Goal: Task Accomplishment & Management: Manage account settings

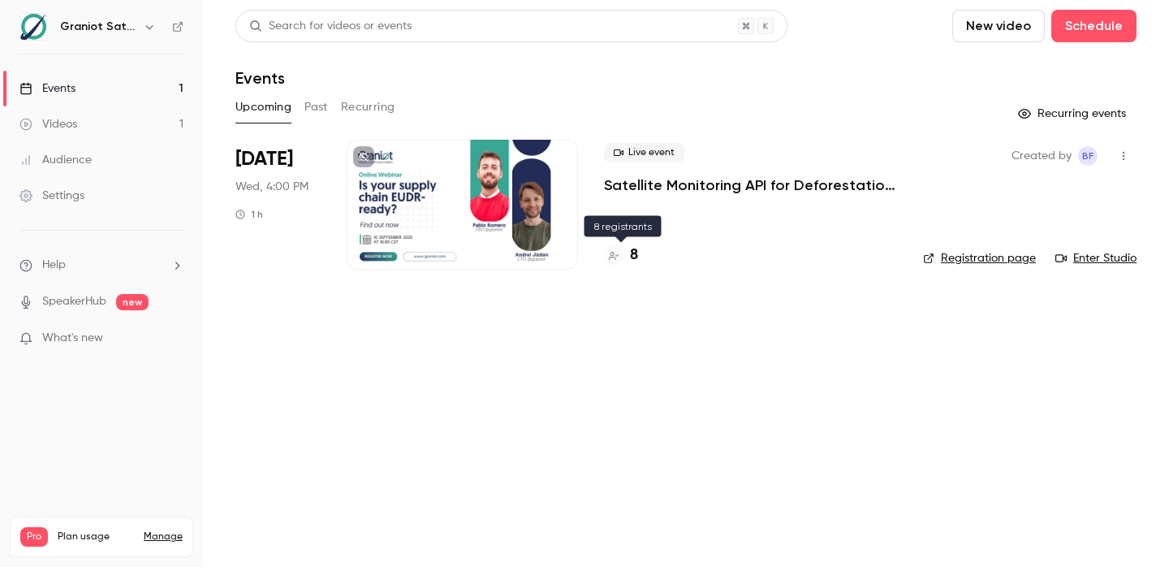
click at [633, 253] on h4 "8" at bounding box center [634, 255] width 8 height 22
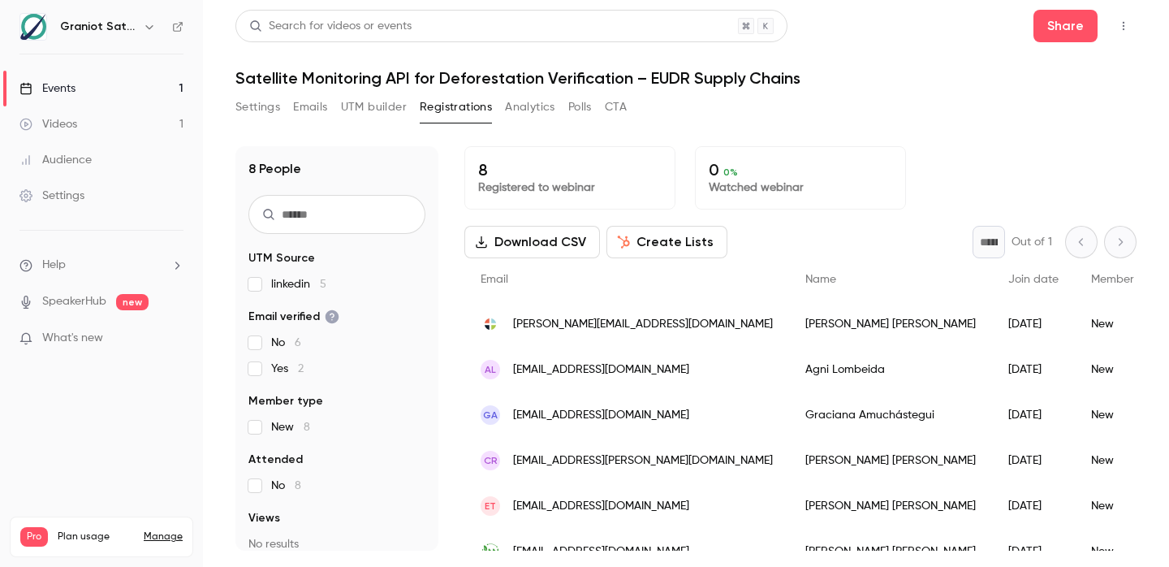
click at [136, 342] on p "What's new" at bounding box center [88, 338] width 138 height 17
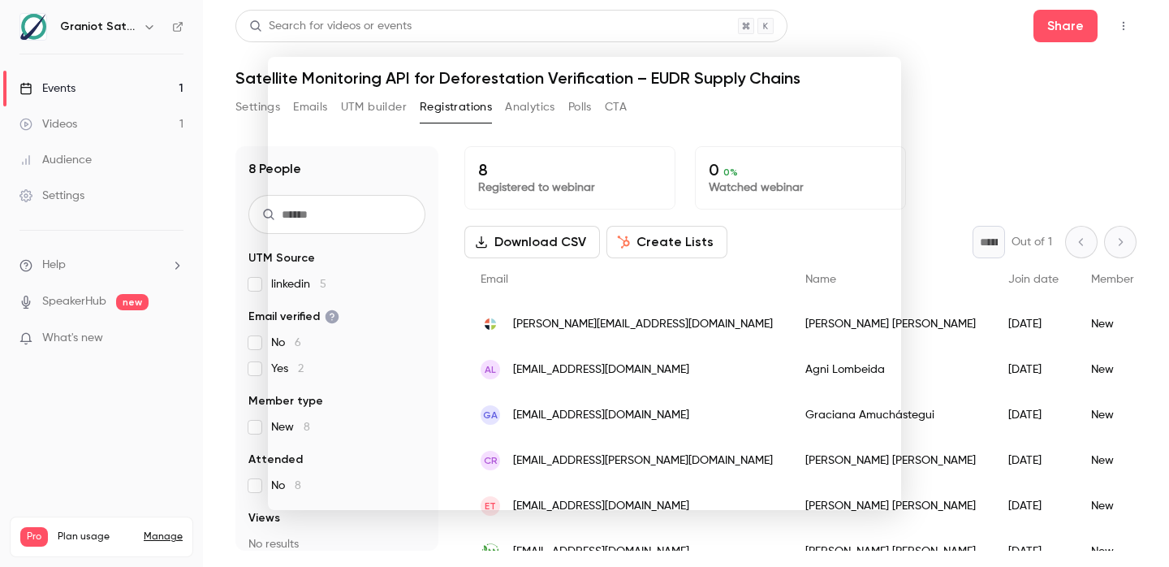
click at [980, 109] on div at bounding box center [584, 283] width 1169 height 567
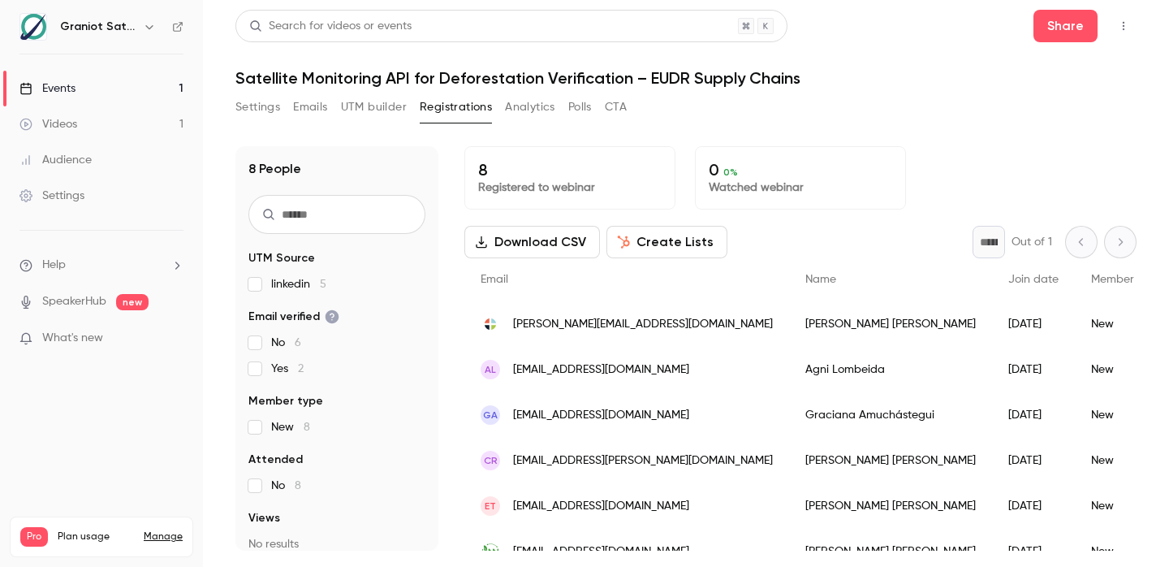
click at [268, 106] on button "Settings" at bounding box center [258, 107] width 45 height 26
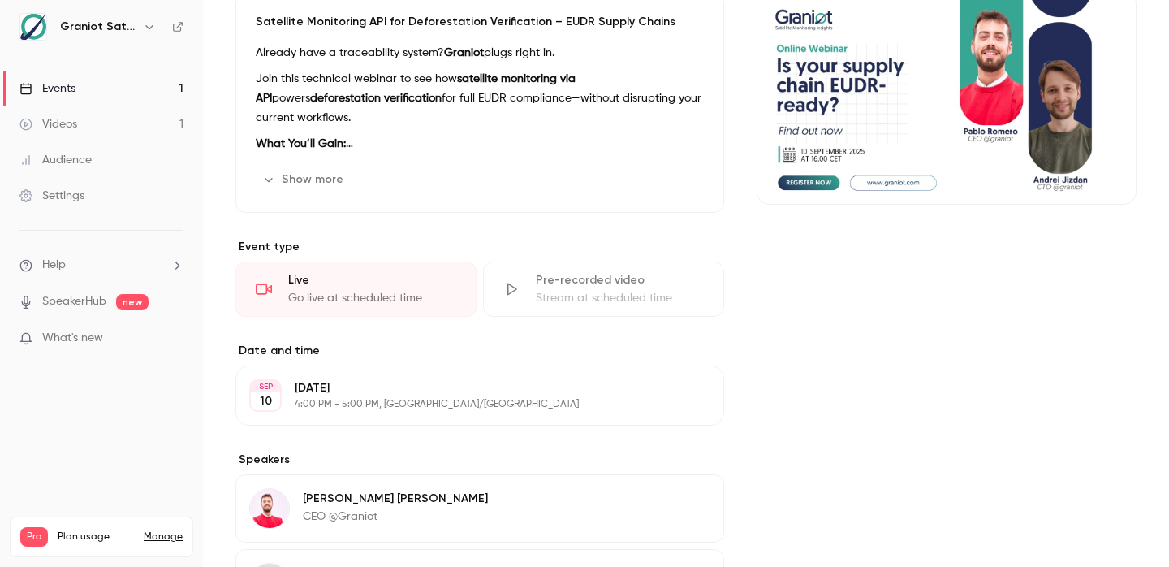
scroll to position [400, 0]
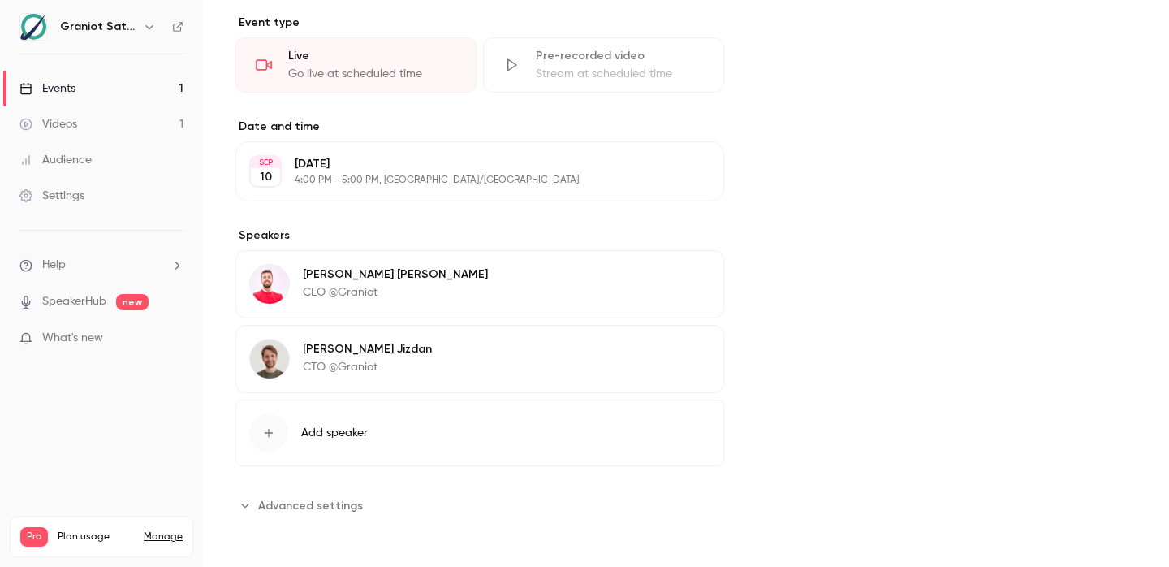
click at [324, 501] on span "Advanced settings" at bounding box center [310, 505] width 105 height 17
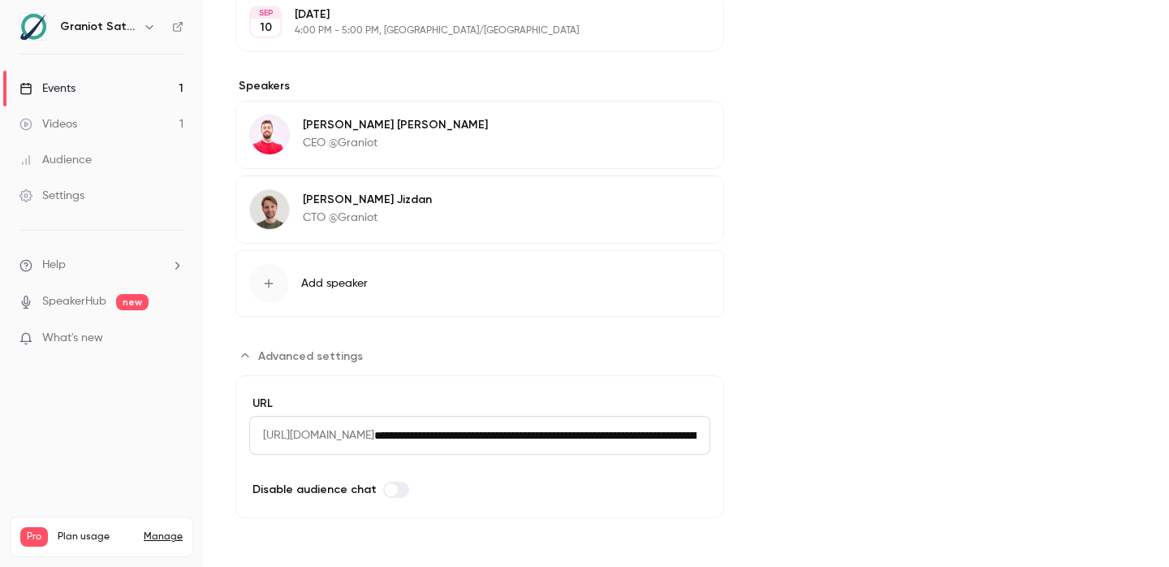
scroll to position [0, 0]
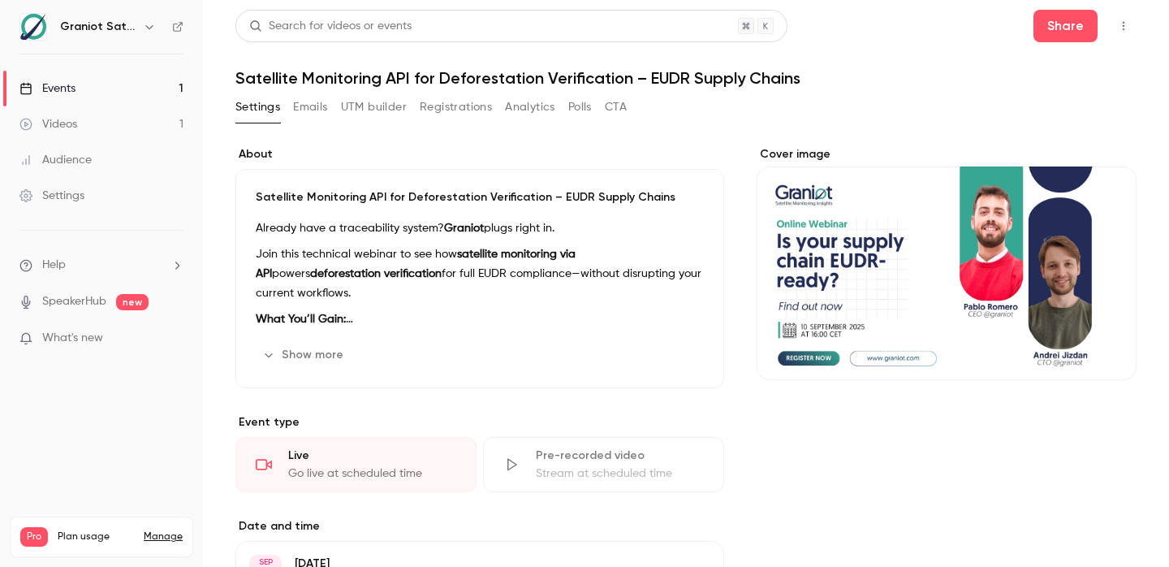
click at [1120, 25] on icon "button" at bounding box center [1124, 25] width 13 height 11
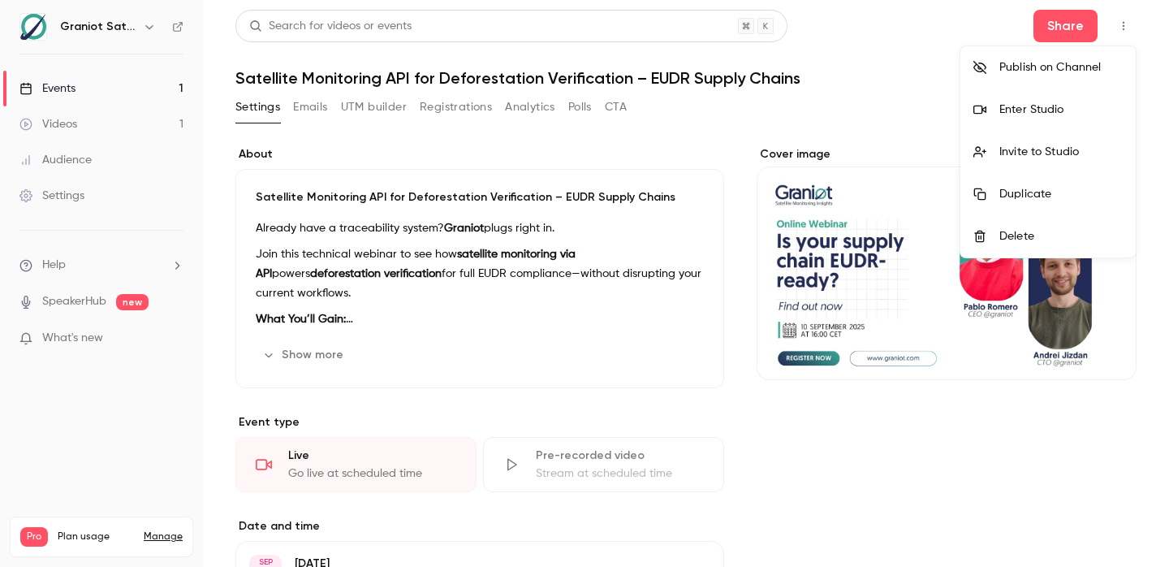
click at [1120, 25] on div at bounding box center [584, 283] width 1169 height 567
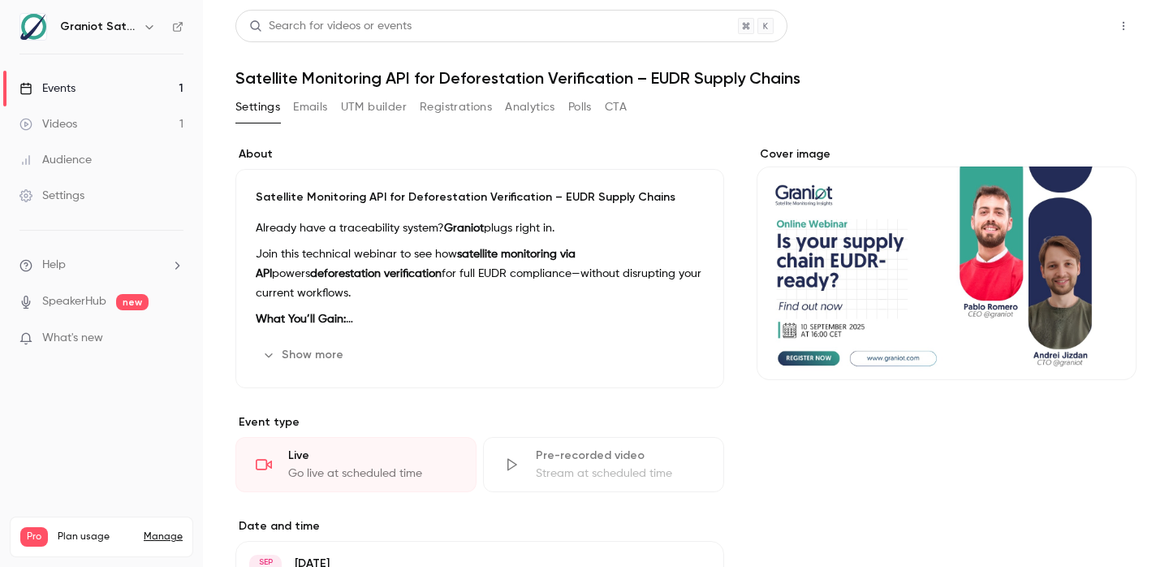
click at [1063, 25] on button "Share" at bounding box center [1066, 26] width 64 height 32
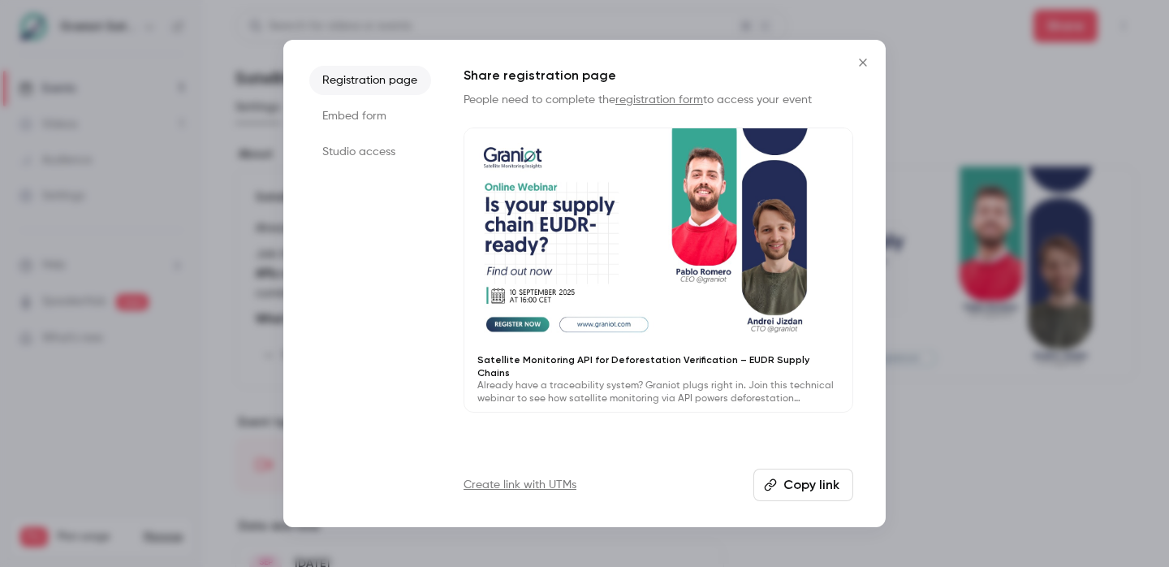
click at [860, 64] on icon "Close" at bounding box center [862, 61] width 7 height 7
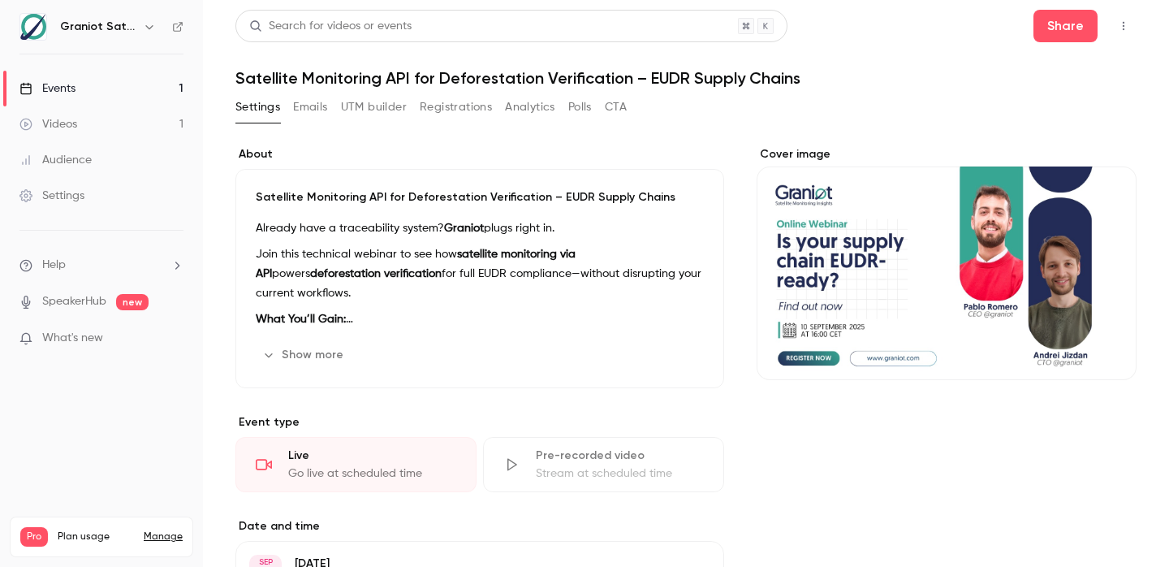
click at [301, 106] on button "Emails" at bounding box center [310, 107] width 34 height 26
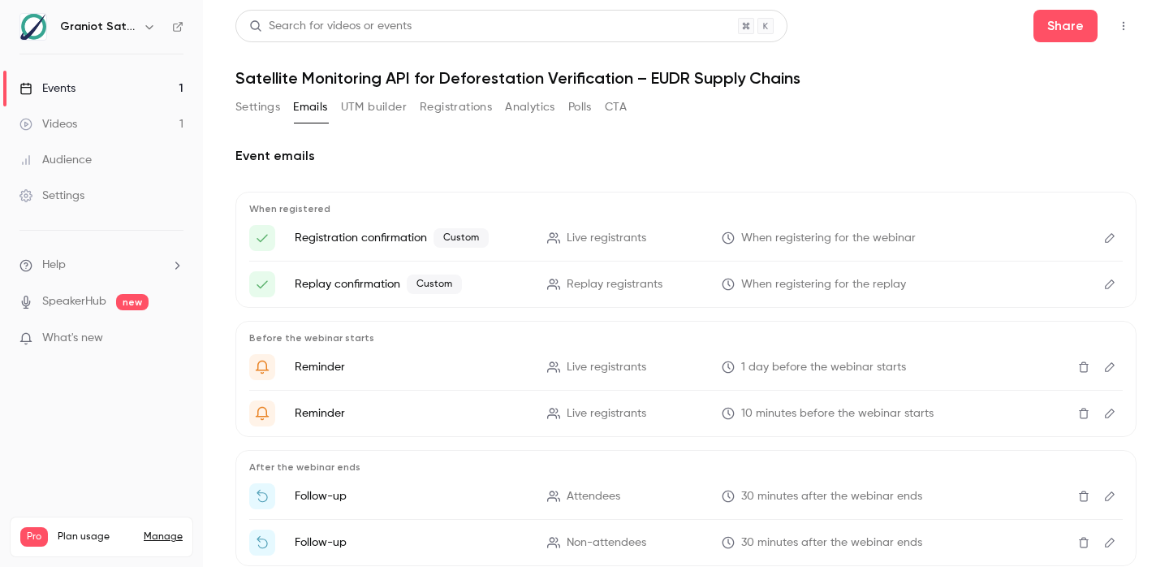
click at [259, 108] on button "Settings" at bounding box center [258, 107] width 45 height 26
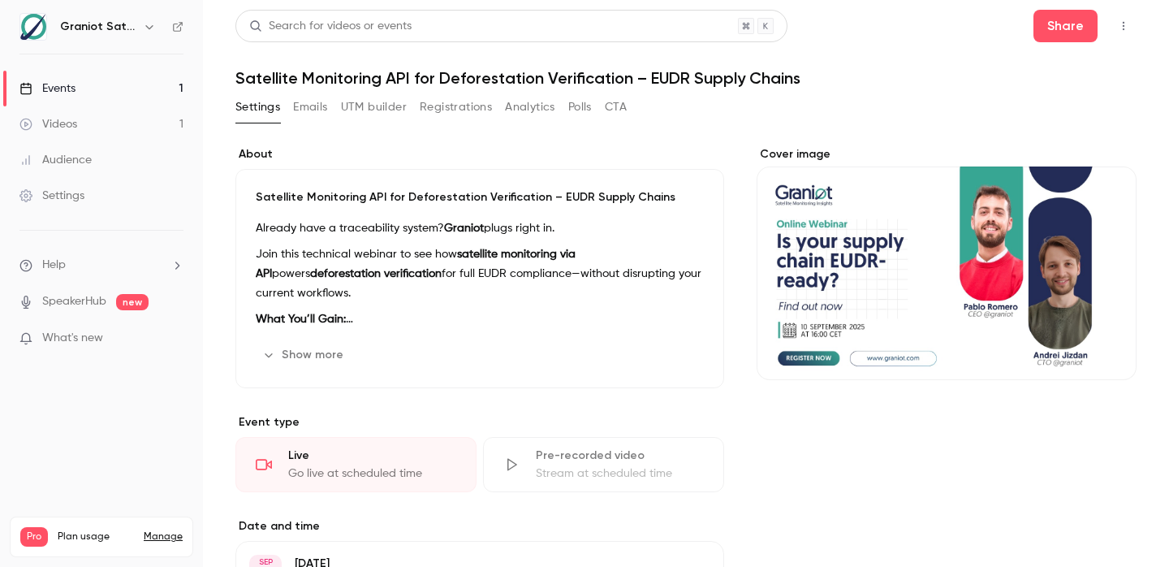
click at [79, 91] on link "Events 1" at bounding box center [101, 89] width 203 height 36
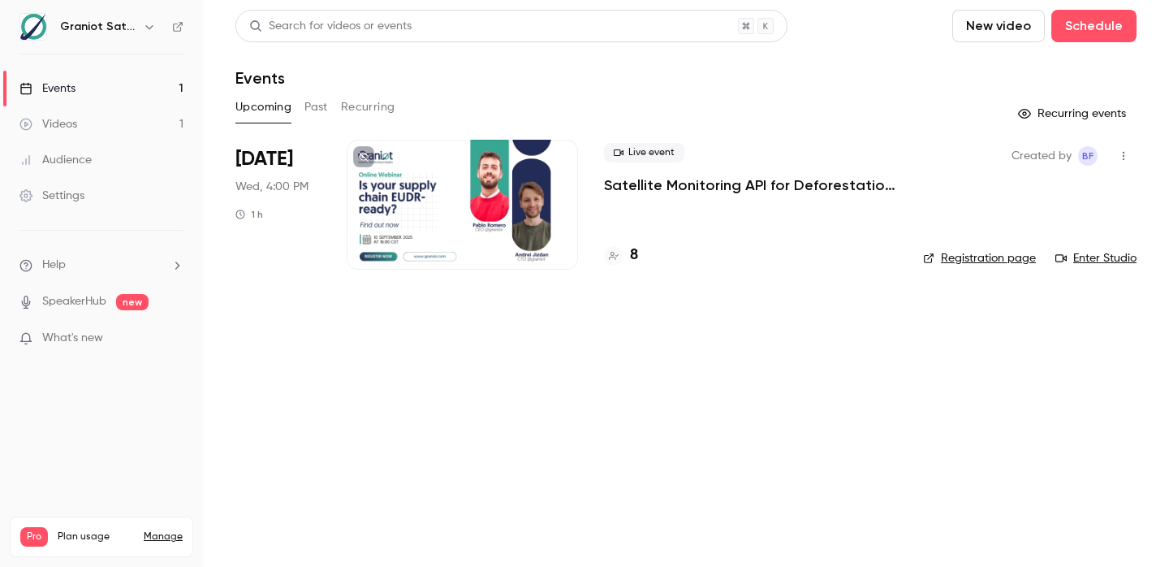
click at [1121, 153] on icon "button" at bounding box center [1124, 155] width 13 height 11
click at [1121, 153] on div at bounding box center [584, 283] width 1169 height 567
click at [307, 218] on div "Sep 10 Wed, 4:00 PM 1 h" at bounding box center [278, 205] width 85 height 130
click at [265, 162] on span "[DATE]" at bounding box center [265, 159] width 58 height 26
click at [490, 224] on div at bounding box center [462, 205] width 231 height 130
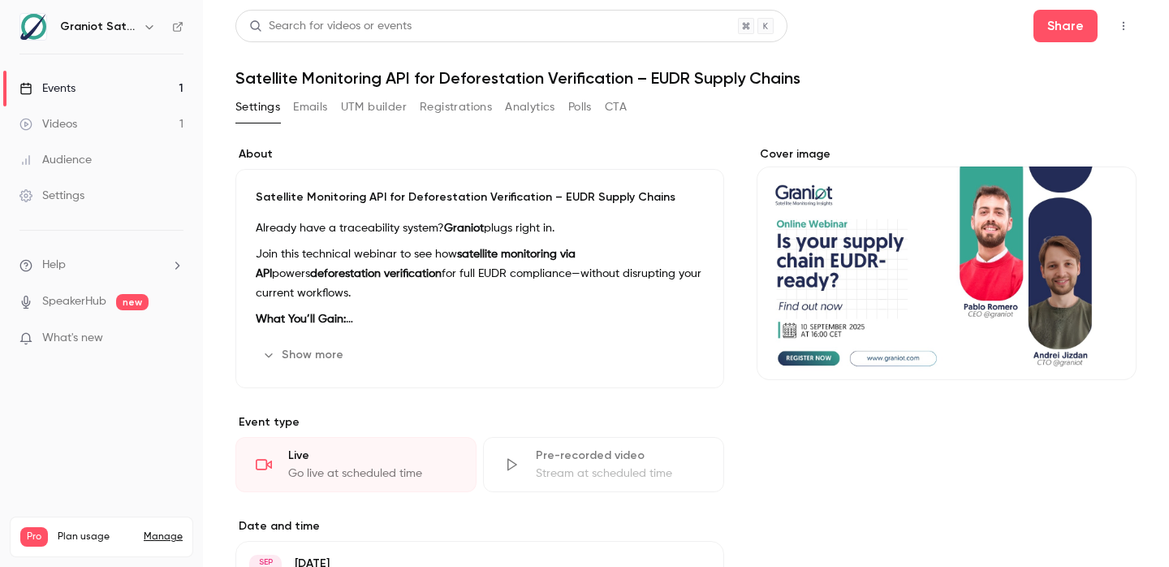
click at [633, 109] on div "Settings Emails UTM builder Registrations Analytics Polls CTA" at bounding box center [686, 110] width 901 height 32
click at [625, 108] on button "CTA" at bounding box center [616, 107] width 22 height 26
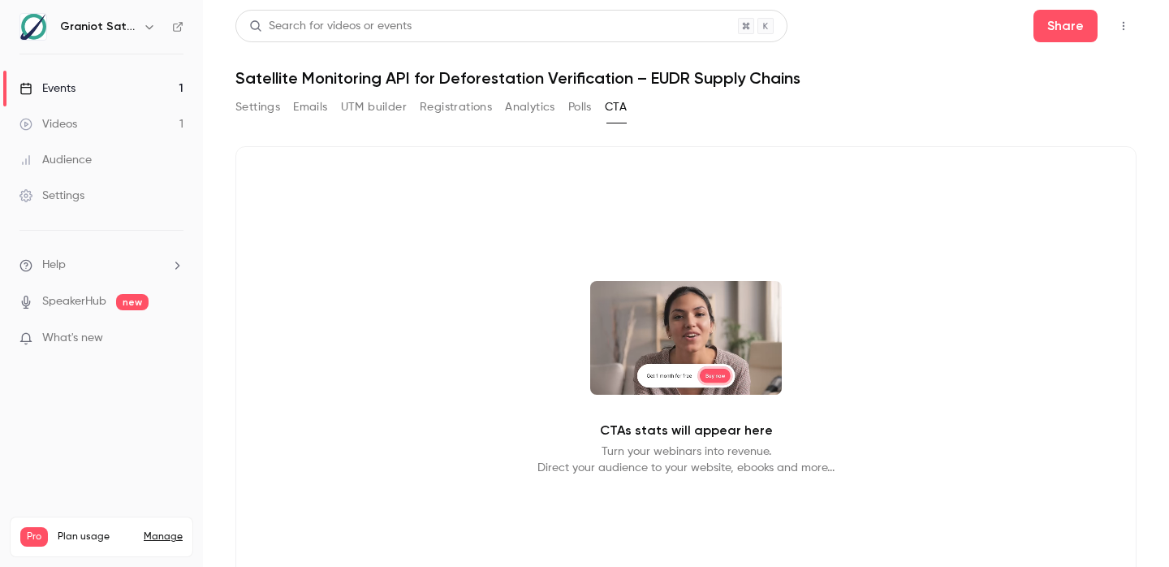
click at [589, 107] on button "Polls" at bounding box center [581, 107] width 24 height 26
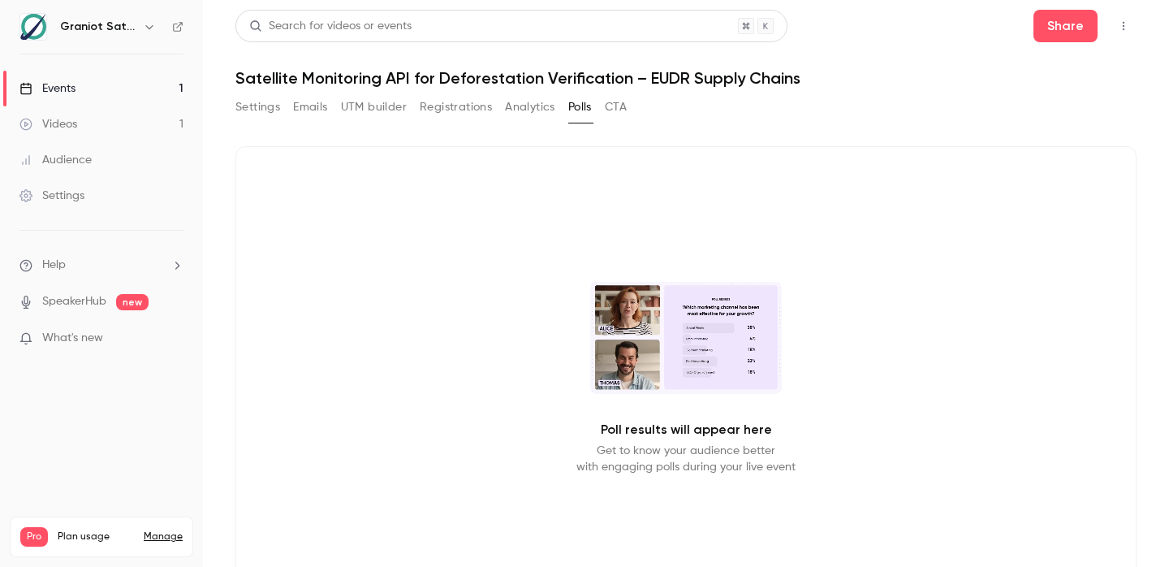
click at [258, 106] on button "Settings" at bounding box center [258, 107] width 45 height 26
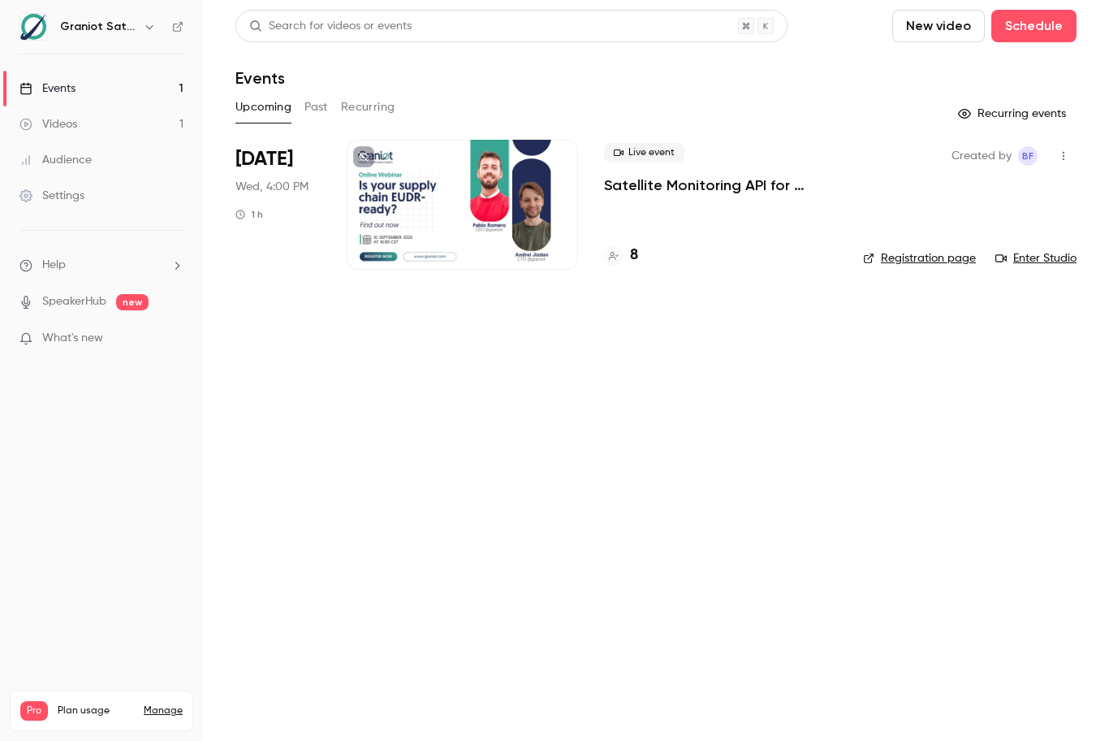
click at [685, 195] on div "Live event Satellite Monitoring API for Deforestation Verification – EUDR Suppl…" at bounding box center [720, 205] width 233 height 130
click at [681, 189] on p "Satellite Monitoring API for Deforestation Verification – EUDR Supply Chains" at bounding box center [720, 184] width 233 height 19
